Goal: Task Accomplishment & Management: Manage account settings

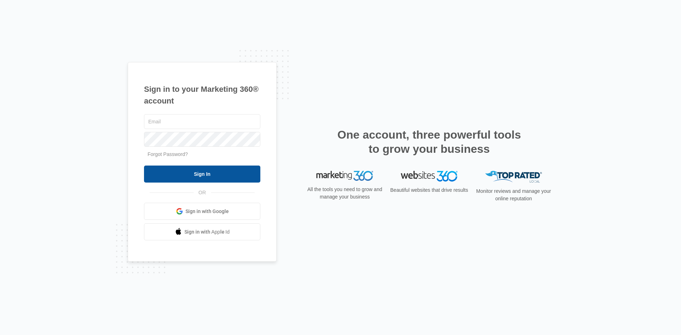
type input "[EMAIL_ADDRESS][PERSON_NAME][DOMAIN_NAME]"
click at [199, 170] on input "Sign In" at bounding box center [202, 174] width 116 height 17
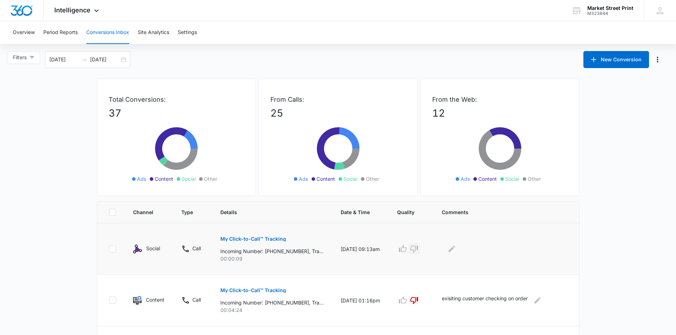
click at [418, 249] on icon "button" at bounding box center [414, 249] width 9 height 9
click at [456, 251] on icon "Edit Comments" at bounding box center [451, 249] width 9 height 9
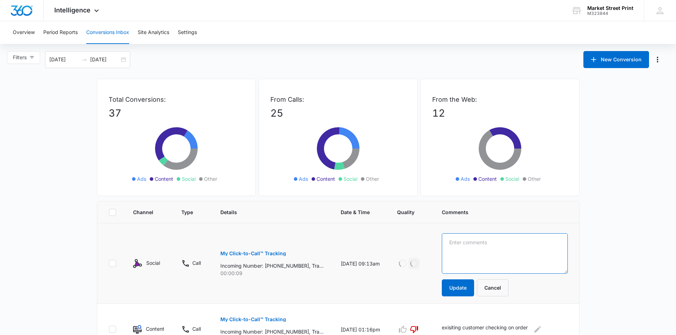
click at [461, 248] on textarea at bounding box center [505, 253] width 126 height 40
type textarea "hang up"
click at [472, 290] on button "Update" at bounding box center [458, 288] width 32 height 17
